Goal: Information Seeking & Learning: Learn about a topic

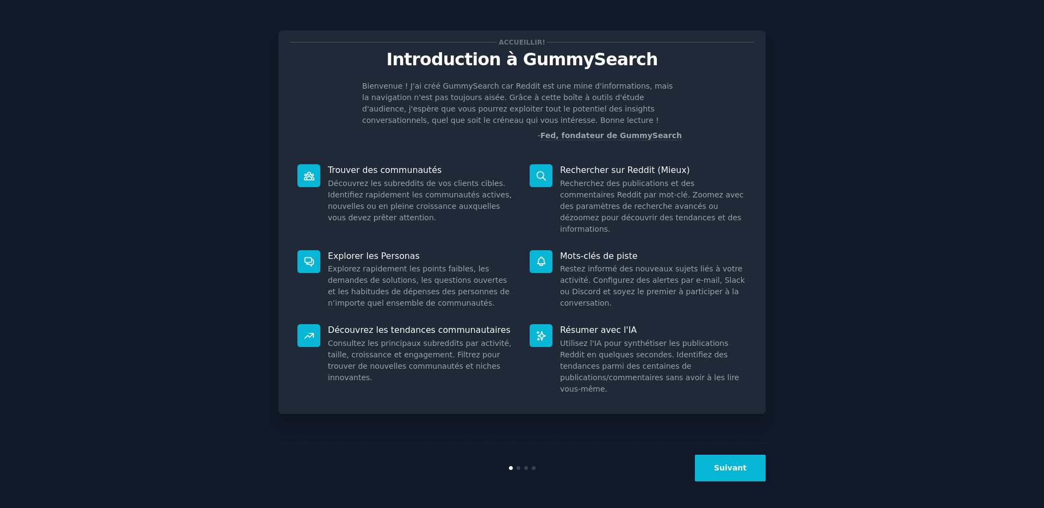
click at [738, 468] on font "Suivant" at bounding box center [730, 467] width 33 height 9
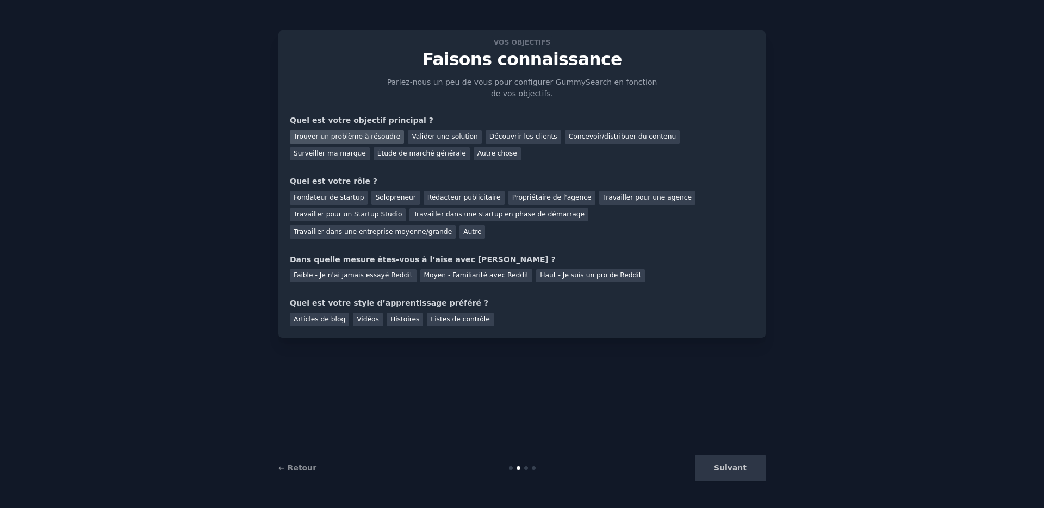
click at [372, 139] on font "Trouver un problème à résoudre" at bounding box center [347, 137] width 107 height 8
click at [443, 134] on font "Valider une solution" at bounding box center [445, 137] width 66 height 8
click at [350, 136] on font "Trouver un problème à résoudre" at bounding box center [347, 137] width 107 height 8
click at [394, 197] on font "Solopreneur" at bounding box center [395, 198] width 40 height 8
click at [381, 276] on font "Faible - Je n'ai jamais essayé Reddit" at bounding box center [353, 275] width 119 height 8
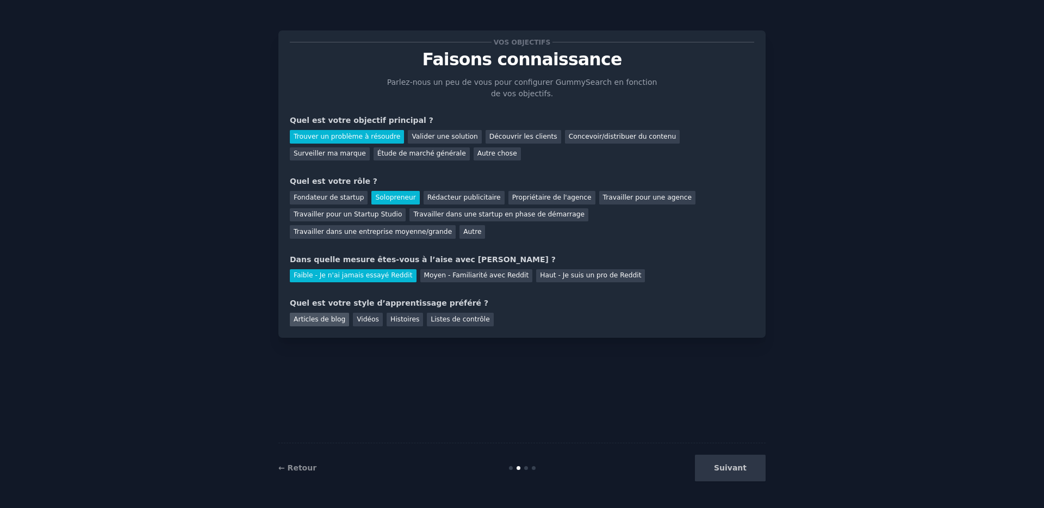
click at [313, 319] on font "Articles de blog" at bounding box center [320, 319] width 52 height 8
click at [733, 475] on button "Suivant" at bounding box center [730, 468] width 71 height 27
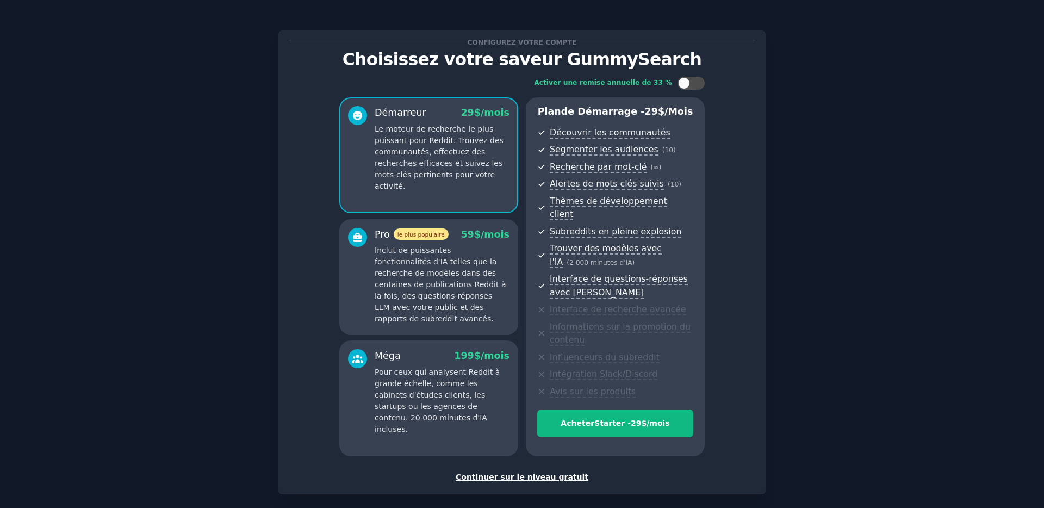
click at [531, 472] on font "Continuer sur le niveau gratuit" at bounding box center [522, 476] width 133 height 9
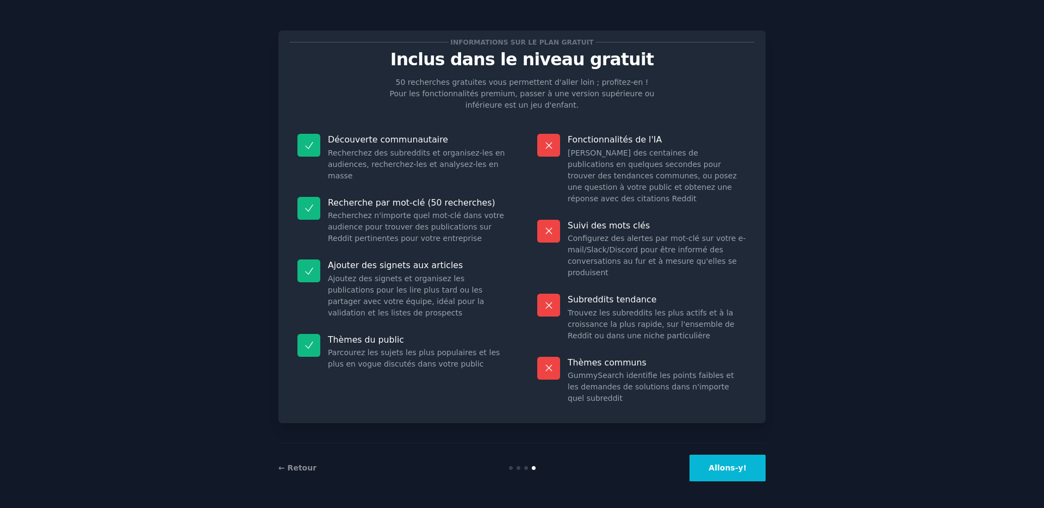
click at [744, 463] on font "Allons-y!" at bounding box center [727, 467] width 38 height 9
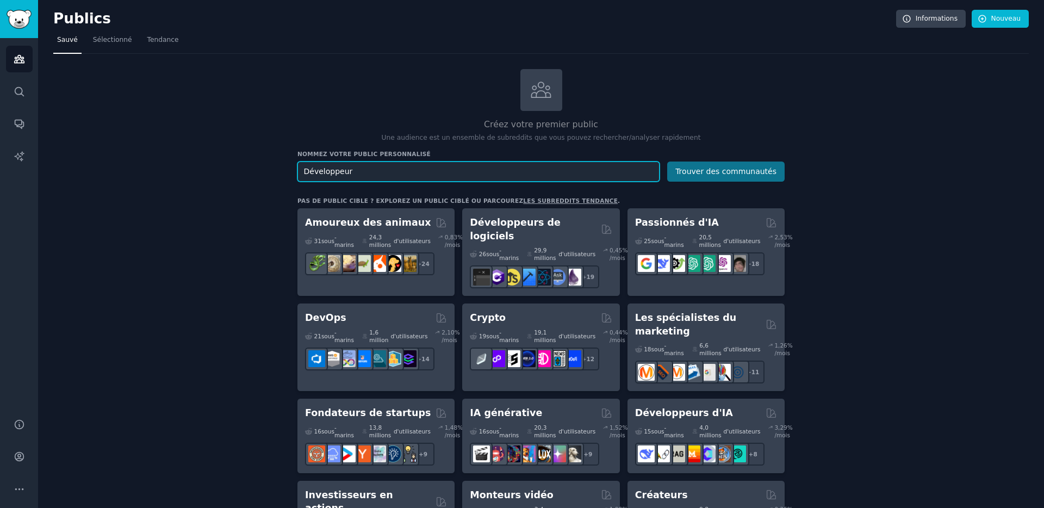
type input "Développeur"
click at [737, 165] on button "Trouver des communautés" at bounding box center [725, 171] width 117 height 20
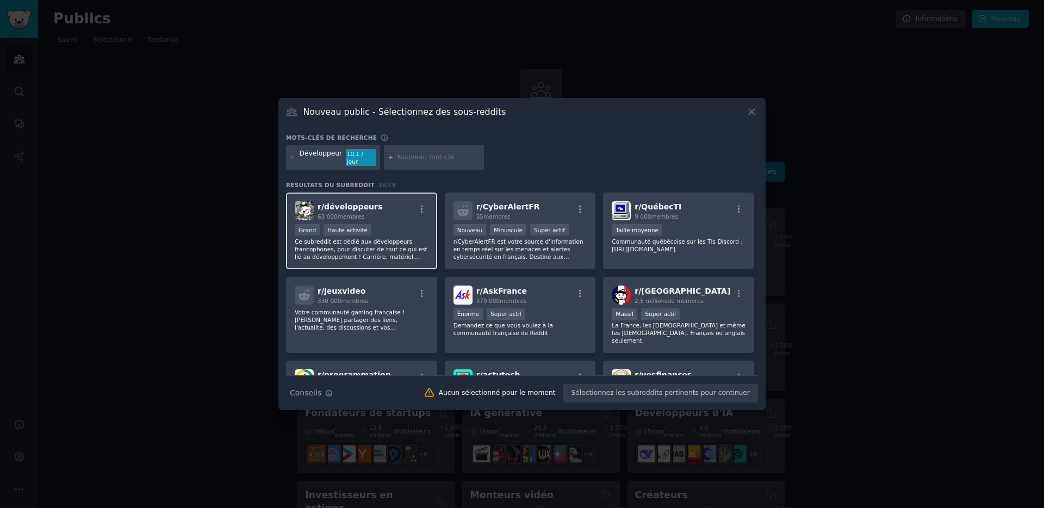
click at [380, 209] on div "r/ développeurs 63 000 membres" at bounding box center [362, 210] width 134 height 19
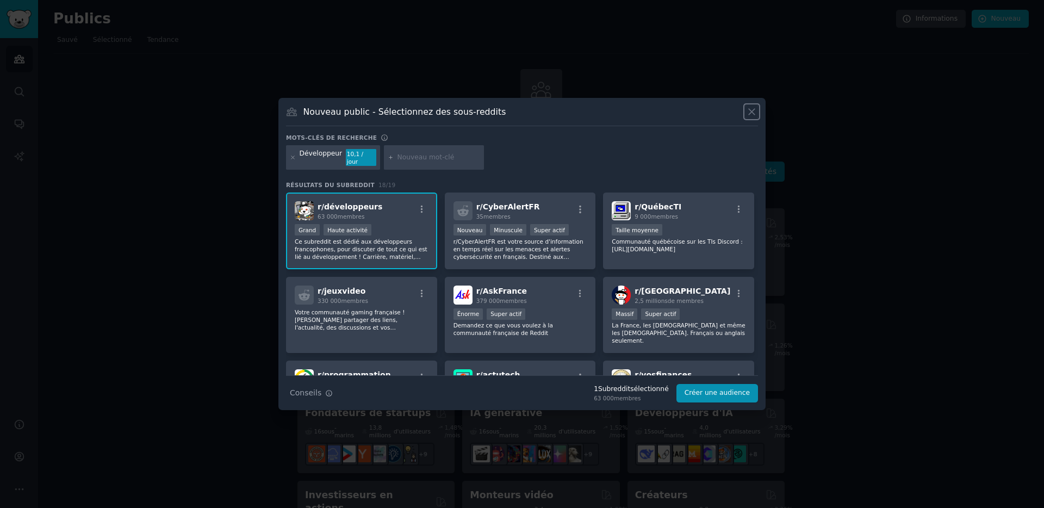
click at [748, 114] on icon at bounding box center [751, 111] width 11 height 11
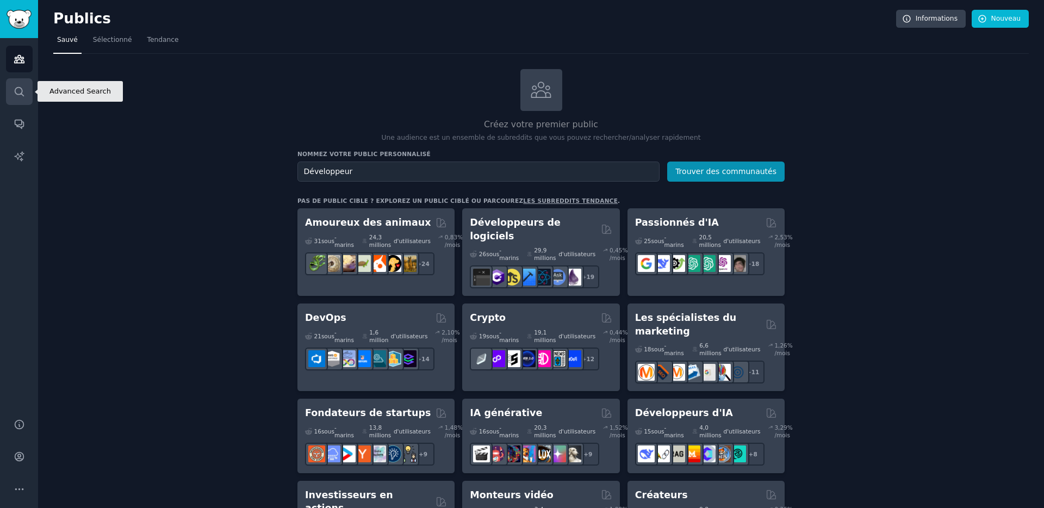
click at [20, 95] on icon "Barre latérale" at bounding box center [19, 91] width 11 height 11
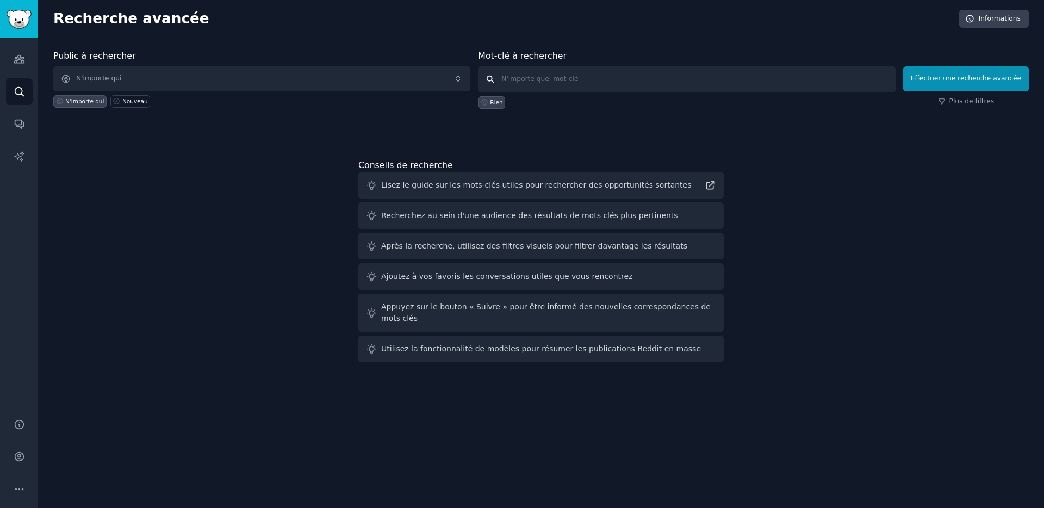
click at [587, 85] on input "text" at bounding box center [686, 79] width 417 height 26
type input "Développeur"
click at [969, 81] on font "Effectuer une recherche avancée" at bounding box center [966, 78] width 110 height 8
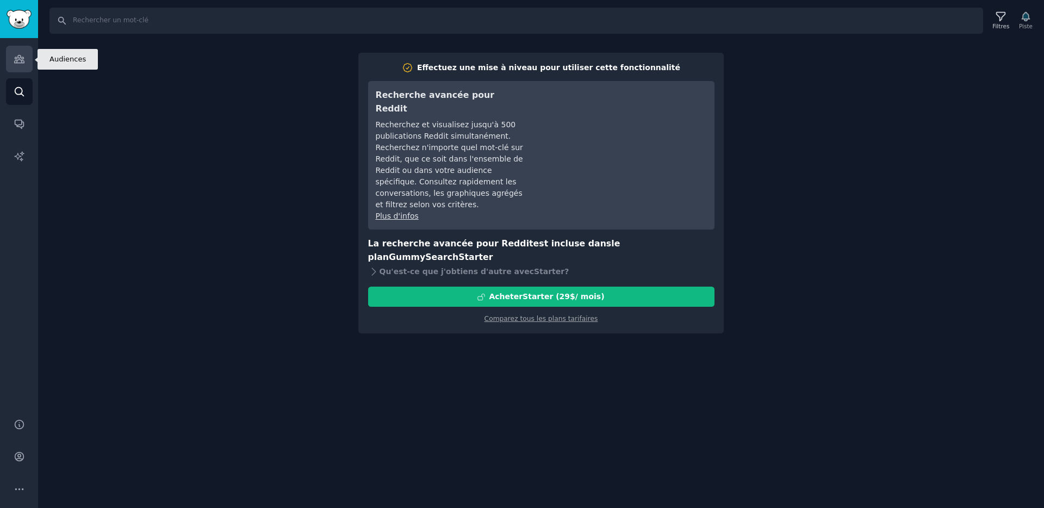
click at [21, 58] on icon "Barre latérale" at bounding box center [19, 59] width 10 height 8
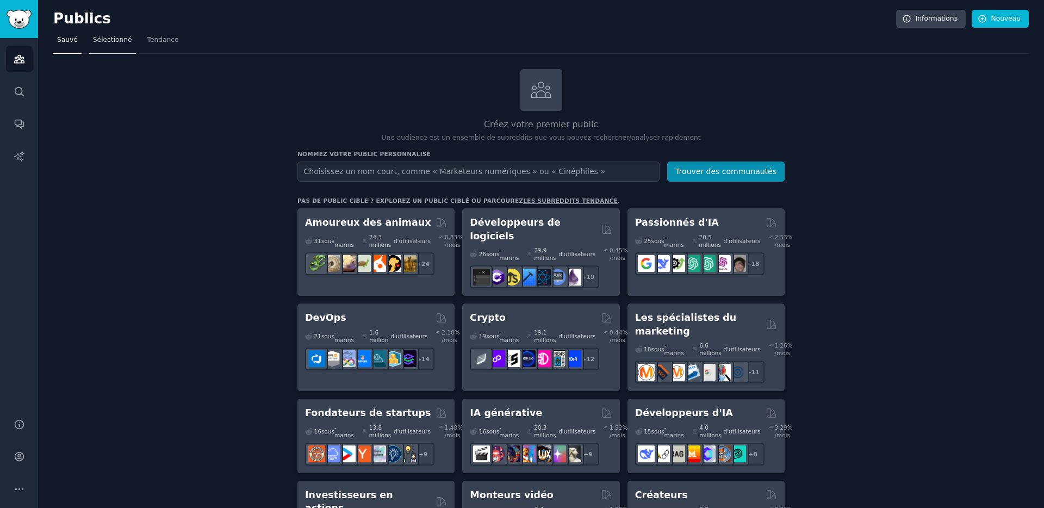
click at [108, 41] on font "Sélectionné" at bounding box center [112, 40] width 39 height 8
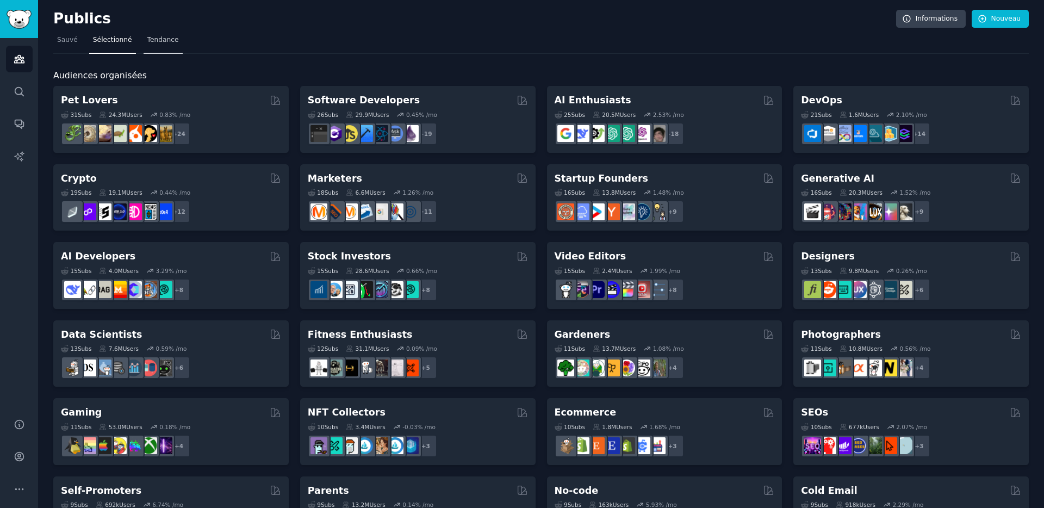
click at [158, 42] on font "Tendance" at bounding box center [163, 40] width 32 height 8
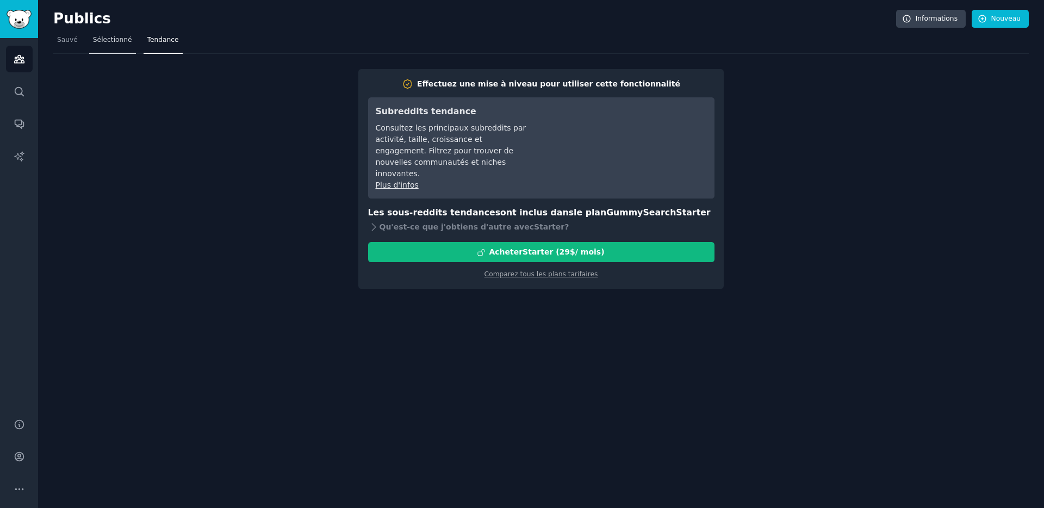
click at [116, 42] on font "Sélectionné" at bounding box center [112, 40] width 39 height 8
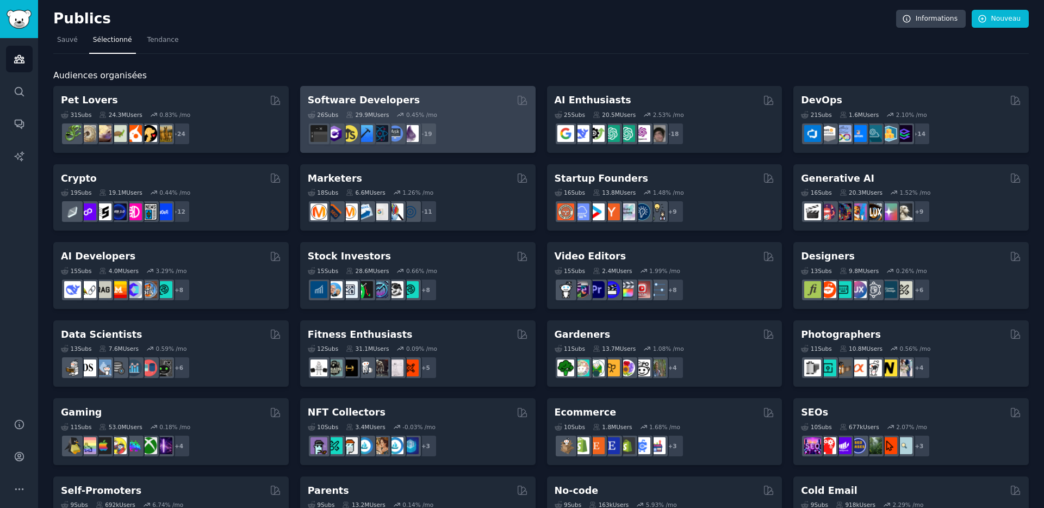
click at [378, 100] on h2 "Software Developers" at bounding box center [364, 101] width 112 height 14
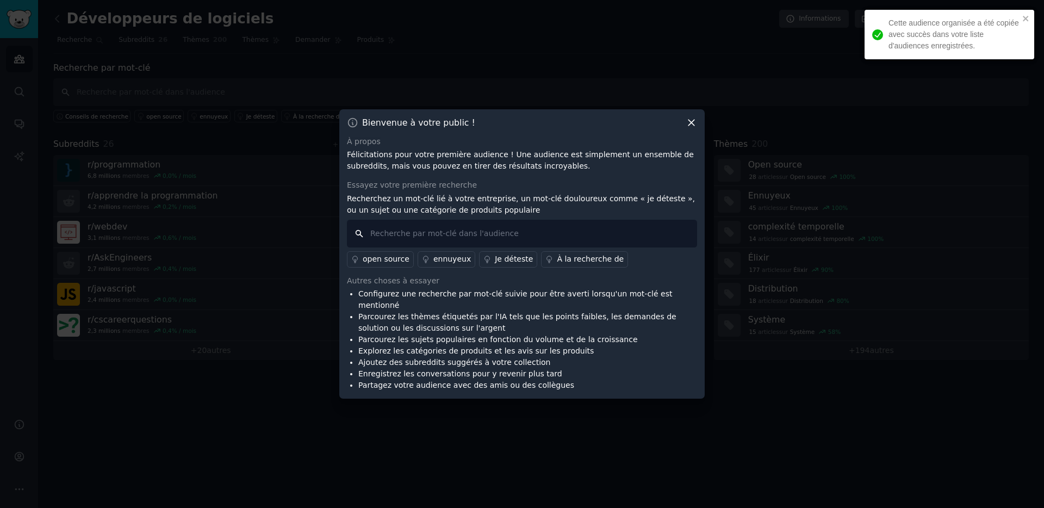
click at [459, 234] on input "text" at bounding box center [522, 234] width 350 height 28
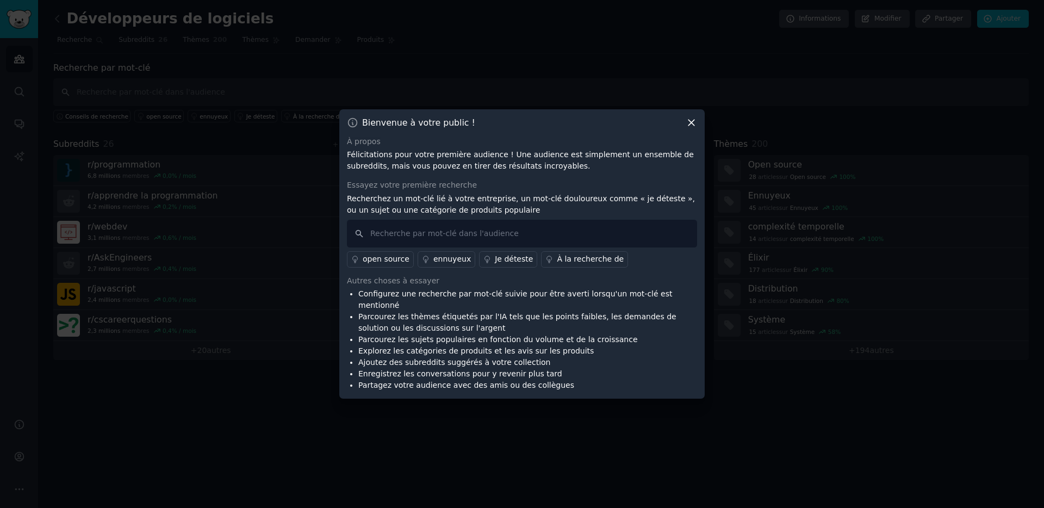
click at [500, 263] on font "Je déteste" at bounding box center [514, 258] width 38 height 9
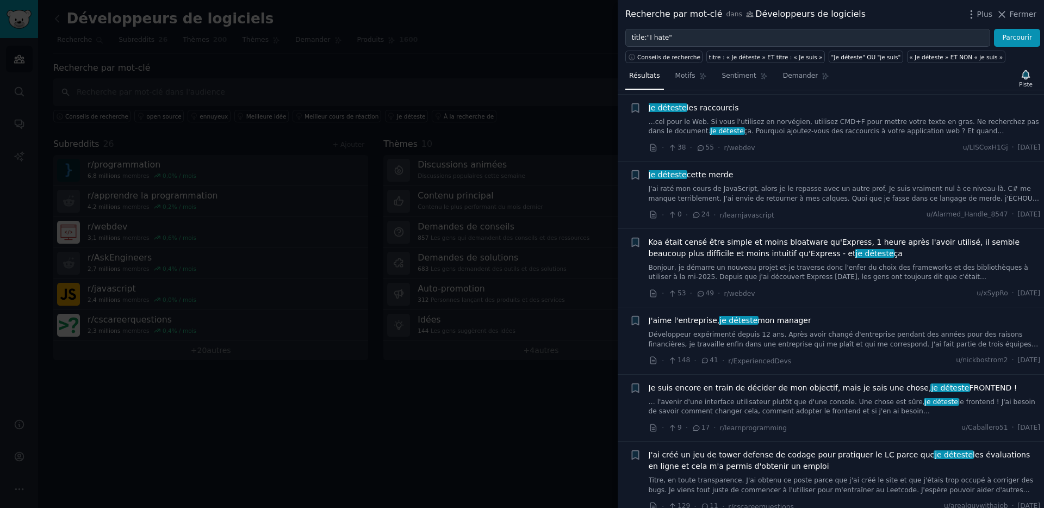
scroll to position [1069, 0]
